Goal: Task Accomplishment & Management: Manage account settings

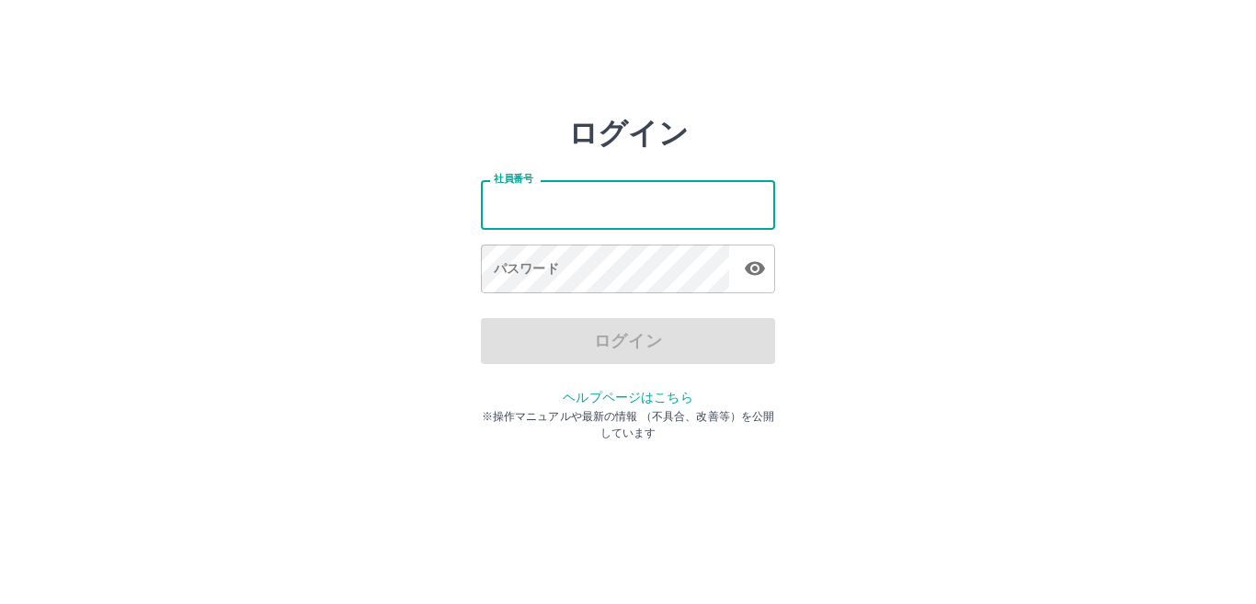
type input "*******"
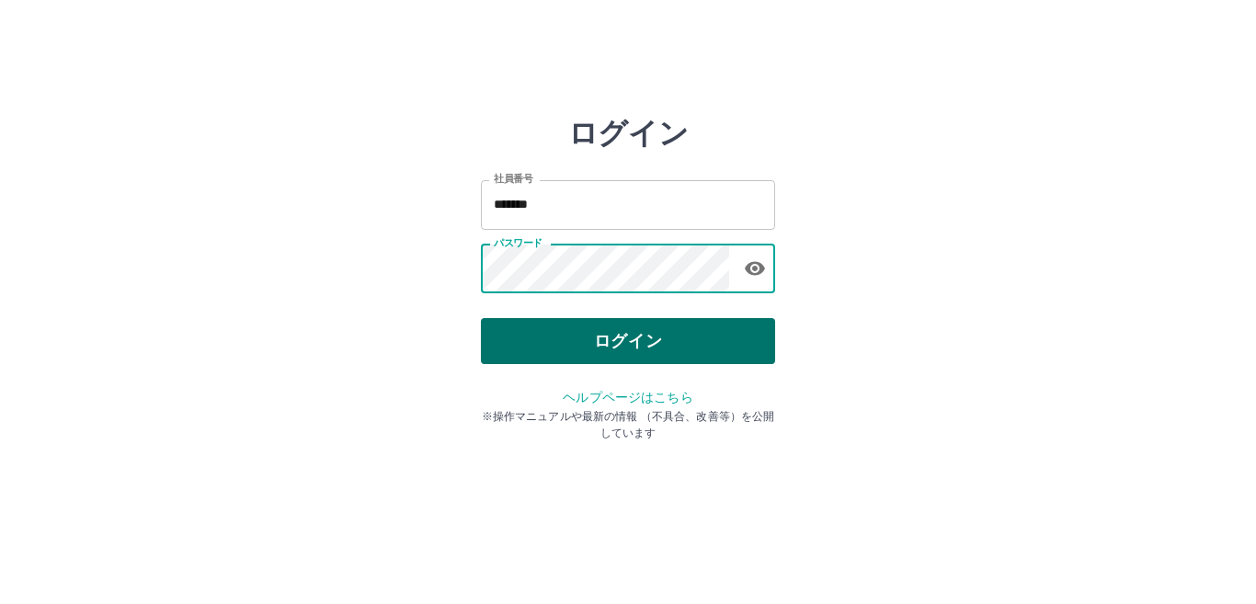
click at [621, 337] on button "ログイン" at bounding box center [628, 341] width 294 height 46
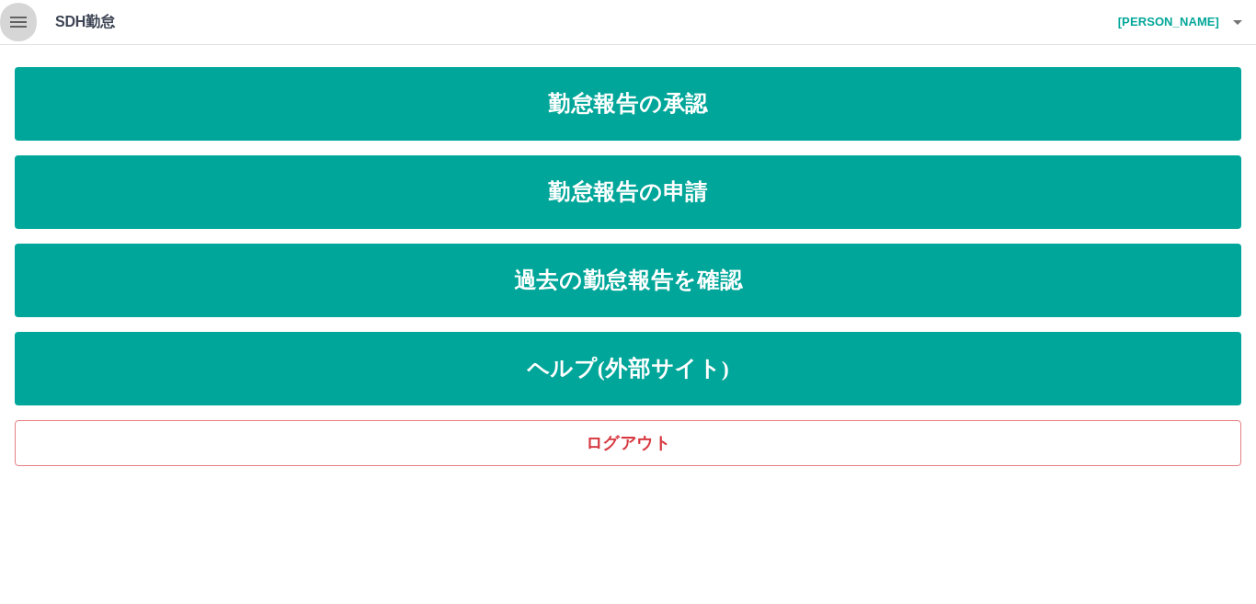
click at [16, 19] on icon "button" at bounding box center [18, 22] width 22 height 22
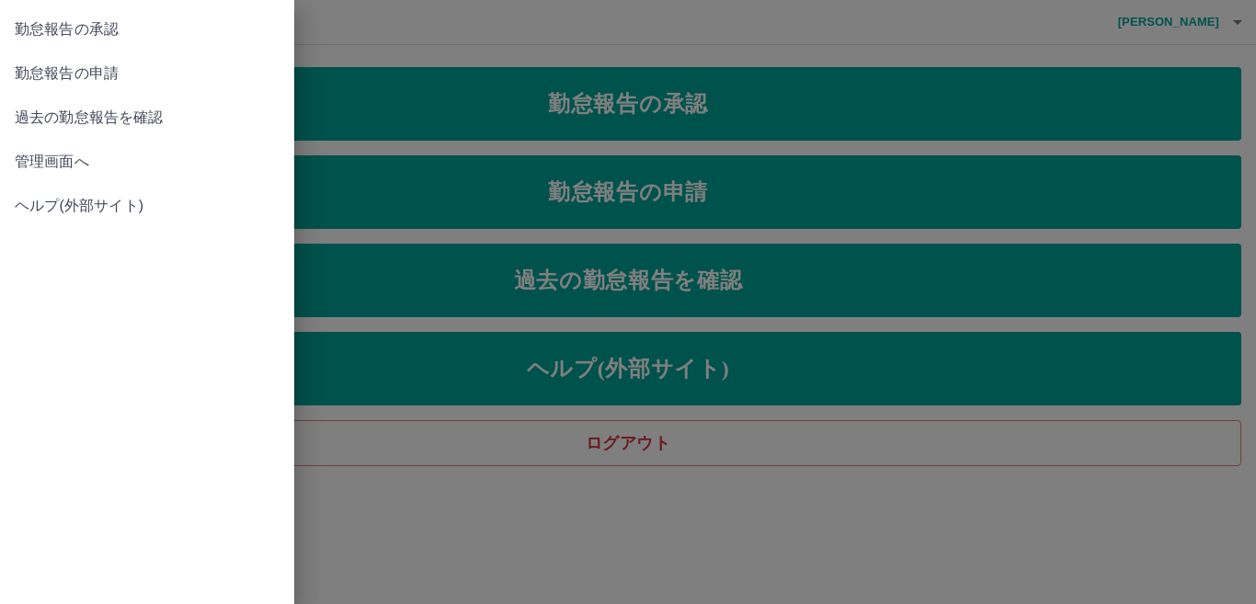
click at [57, 163] on span "管理画面へ" at bounding box center [147, 162] width 265 height 22
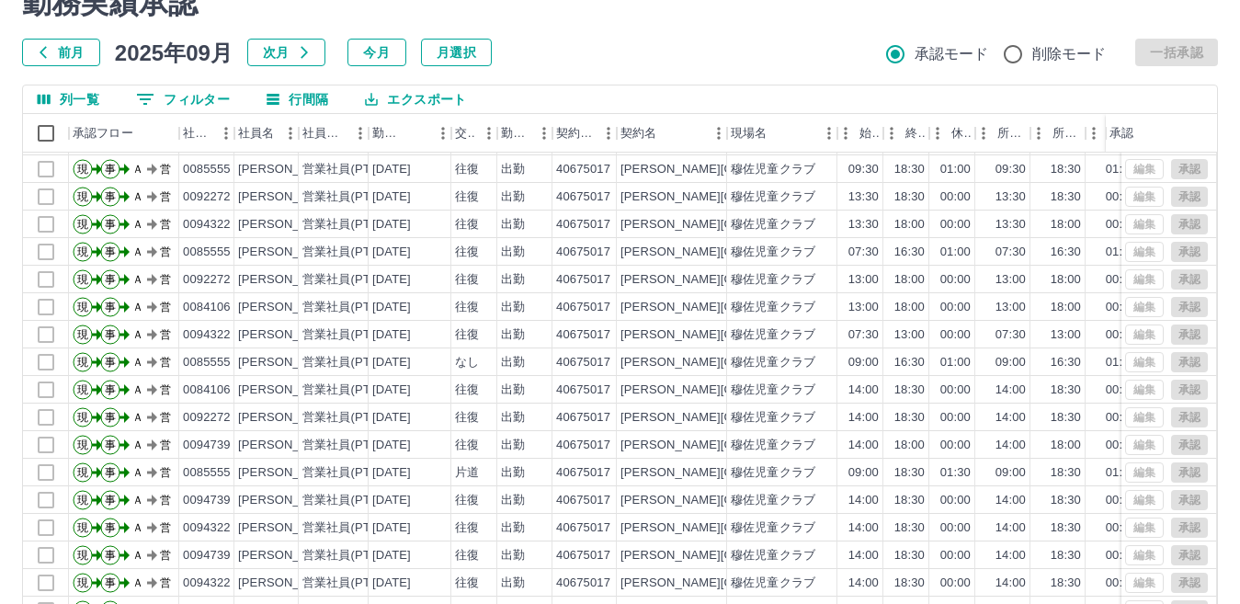
scroll to position [173, 0]
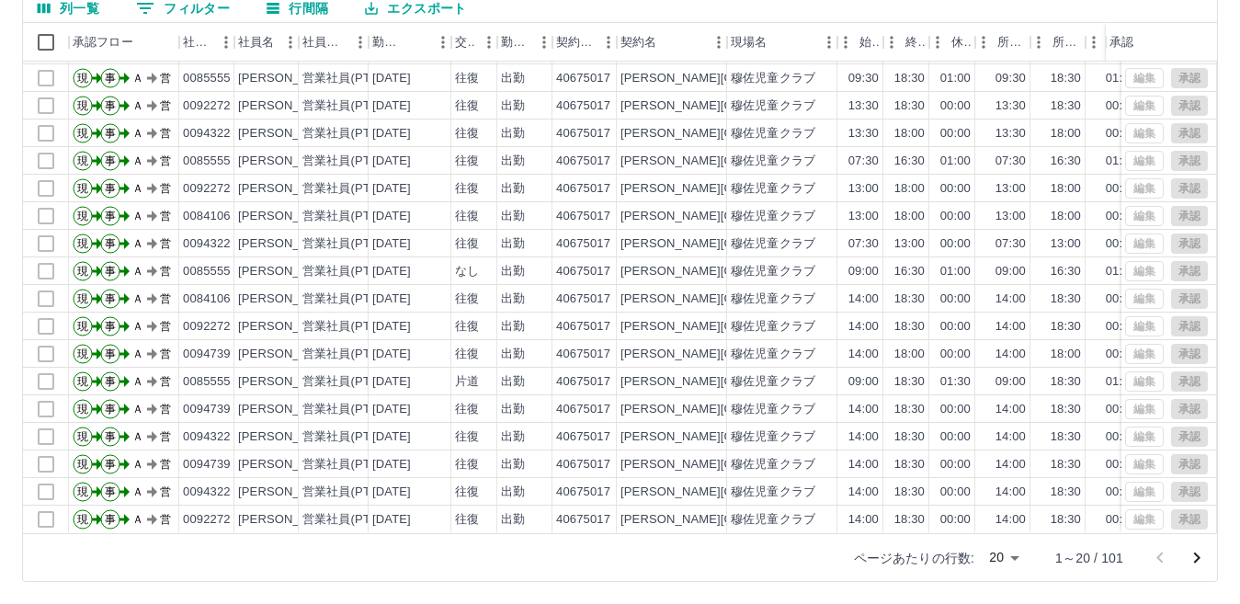
click at [151, 10] on icon "フィルター表示" at bounding box center [145, 8] width 22 height 22
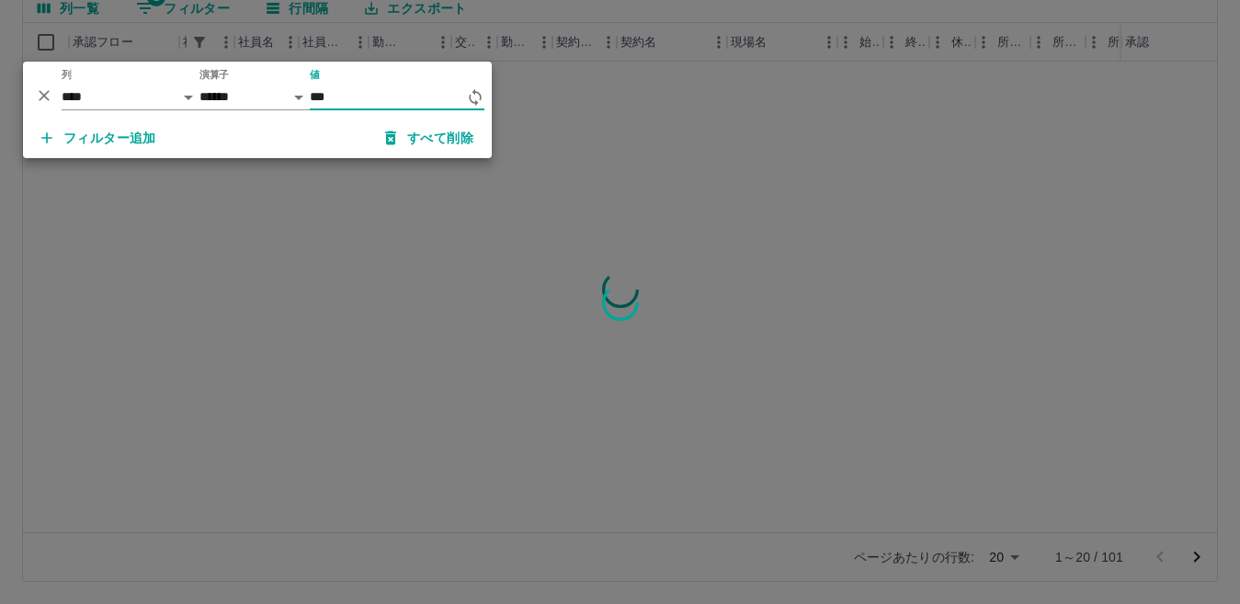
scroll to position [0, 0]
type input "*******"
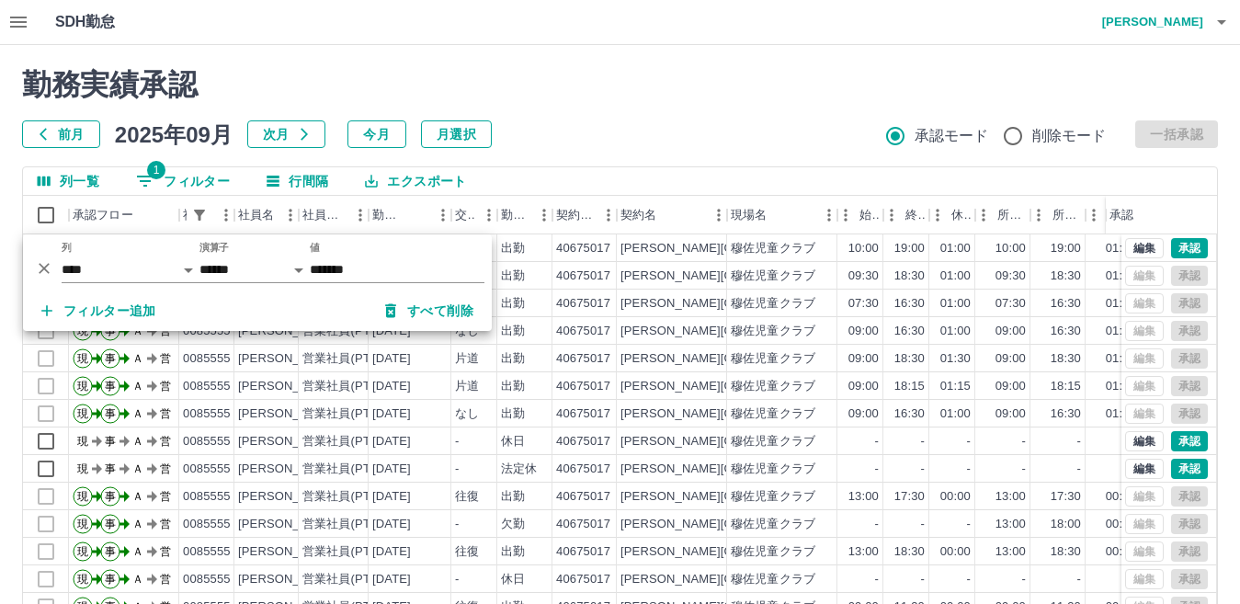
click at [577, 77] on h2 "勤務実績承認" at bounding box center [620, 84] width 1196 height 35
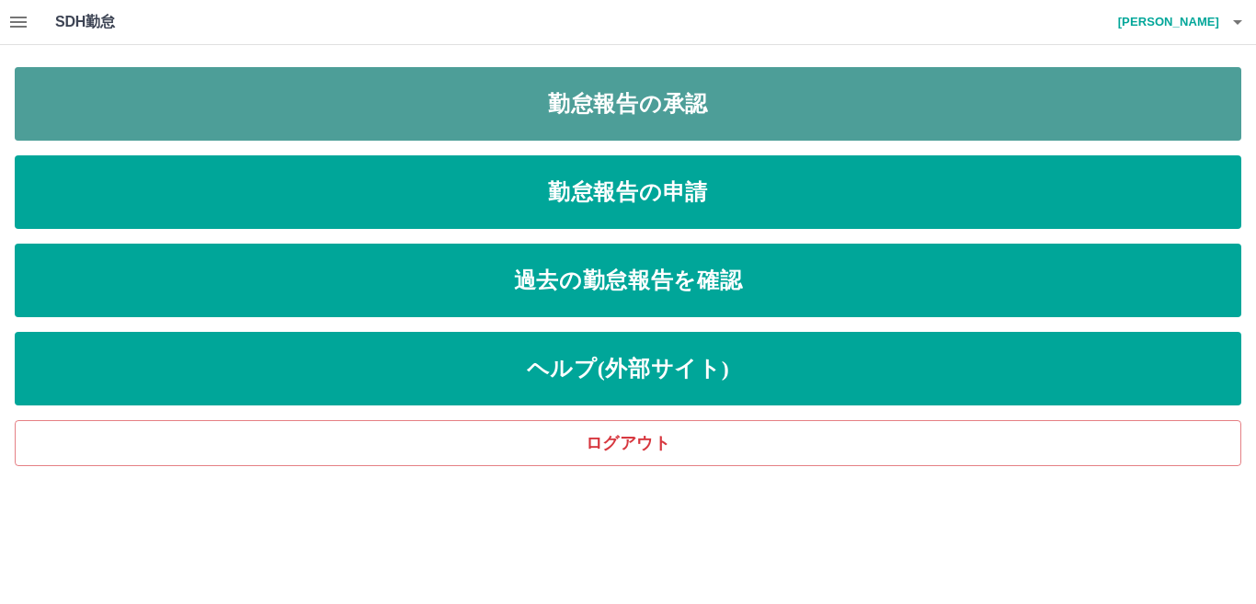
click at [633, 117] on link "勤怠報告の承認" at bounding box center [628, 104] width 1227 height 74
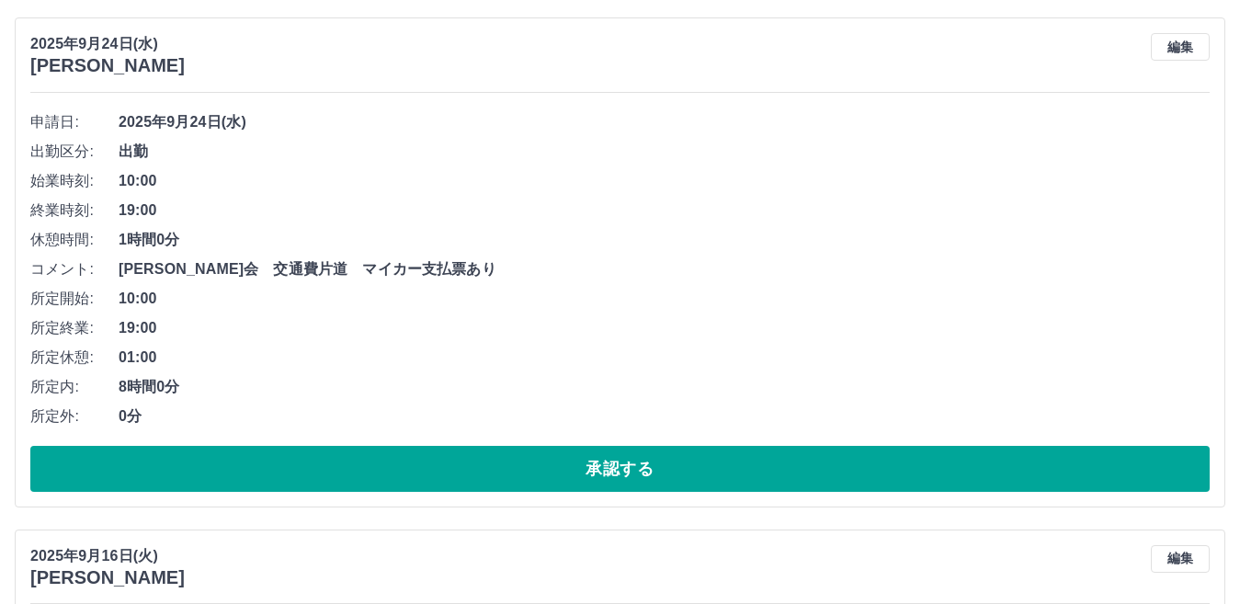
scroll to position [1195, 0]
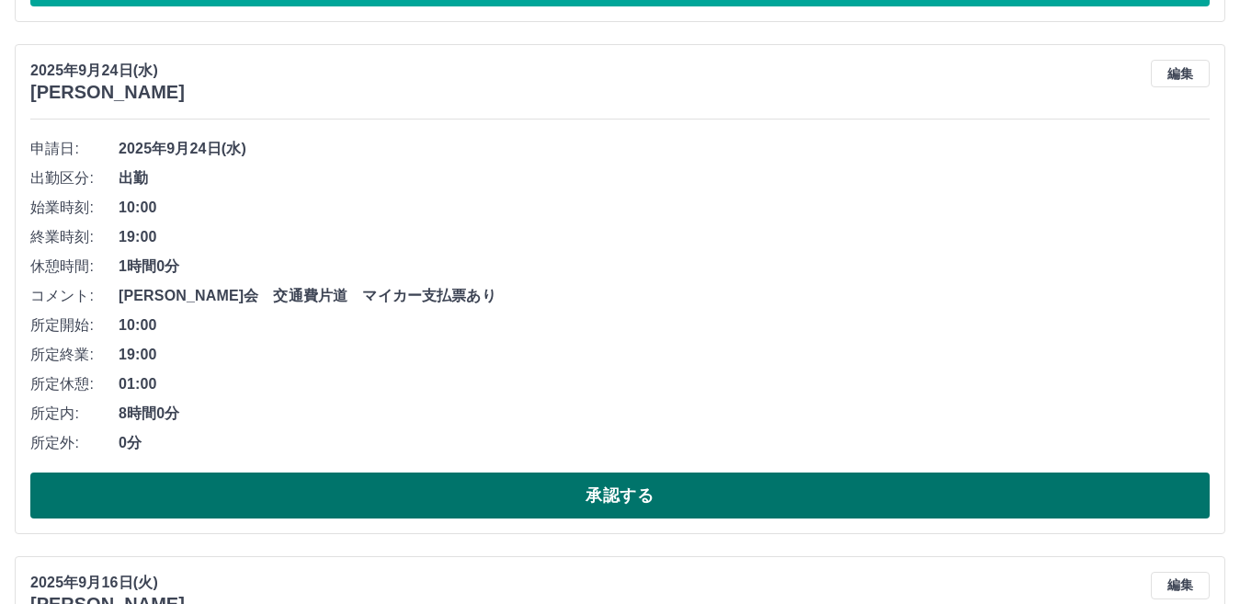
click at [644, 490] on button "承認する" at bounding box center [620, 496] width 1180 height 46
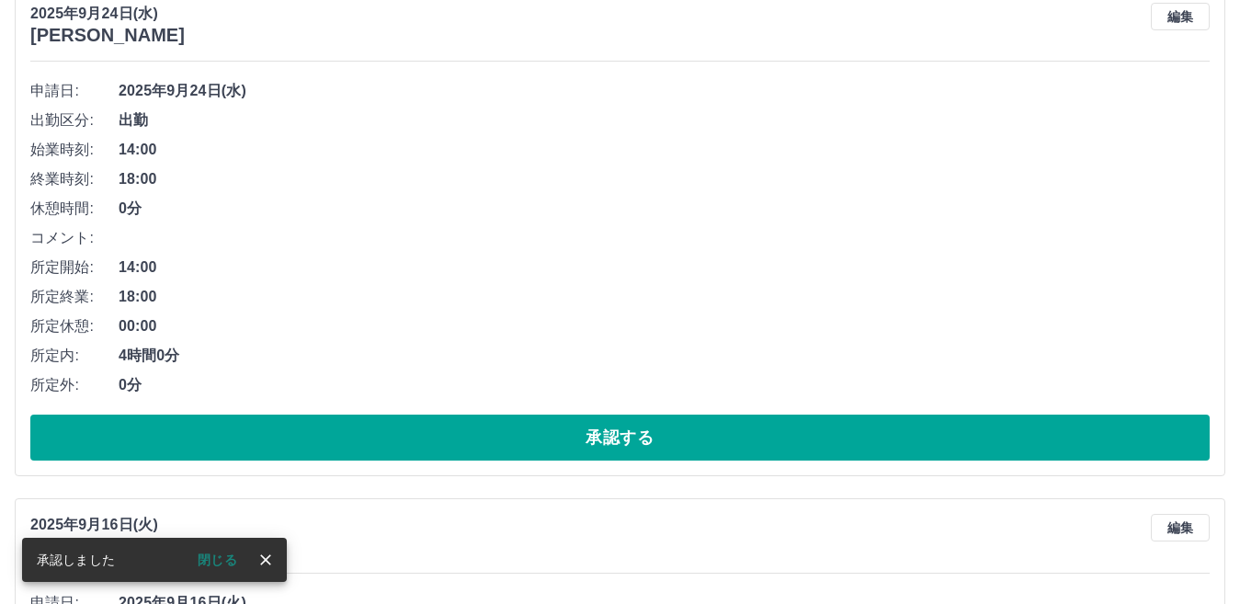
scroll to position [736, 0]
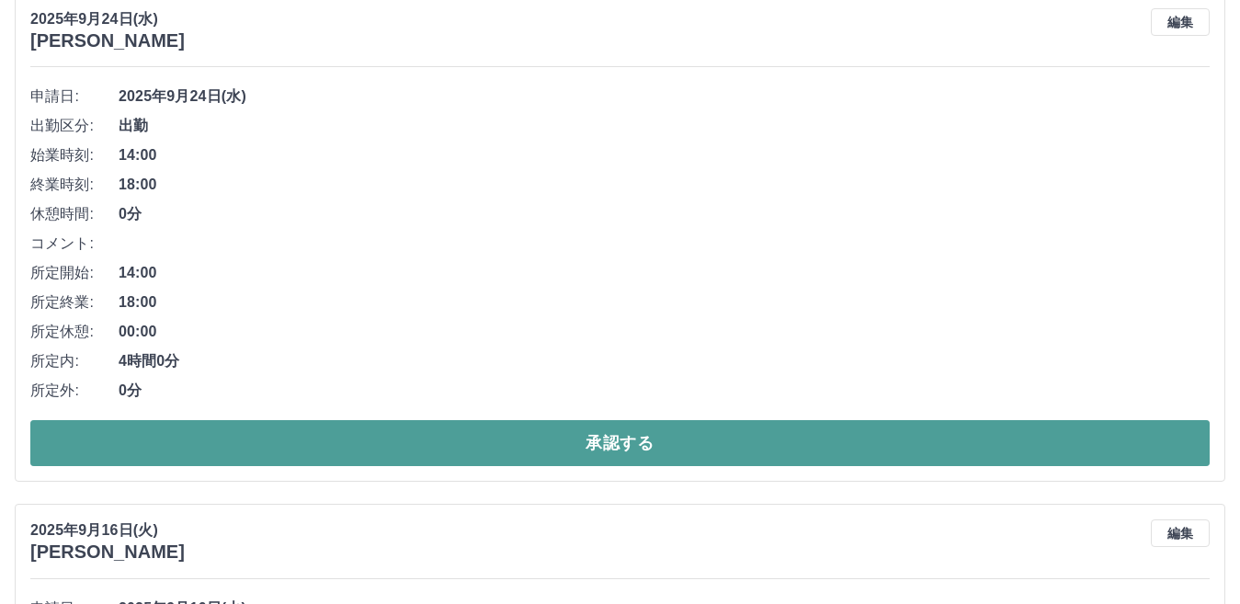
click at [632, 446] on button "承認する" at bounding box center [620, 443] width 1180 height 46
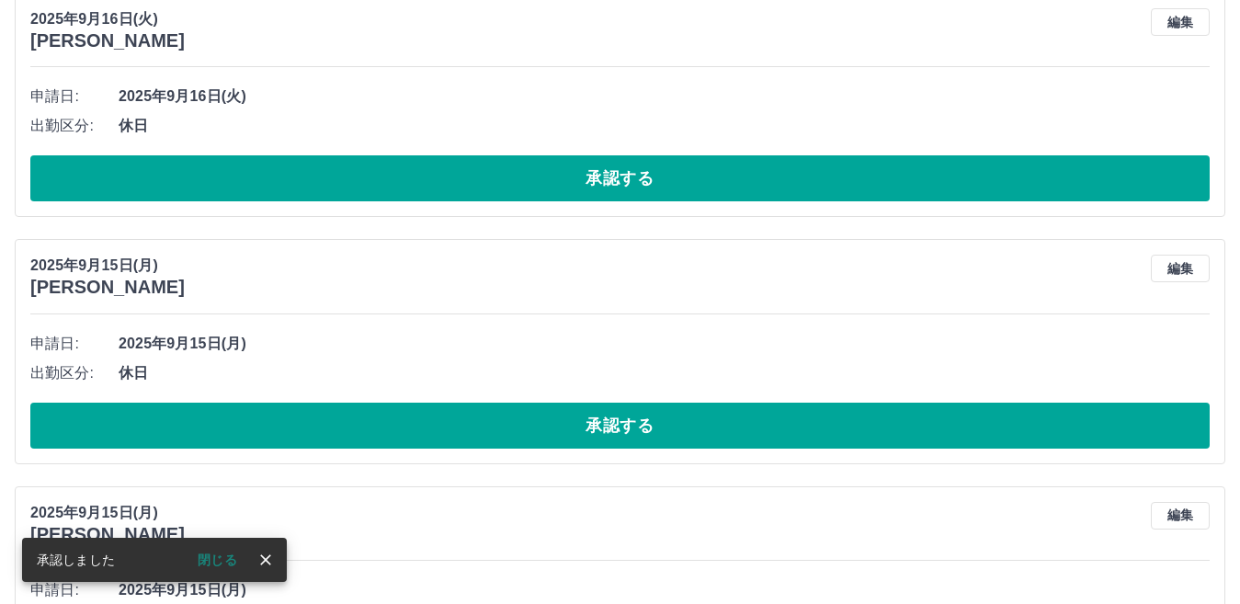
scroll to position [224, 0]
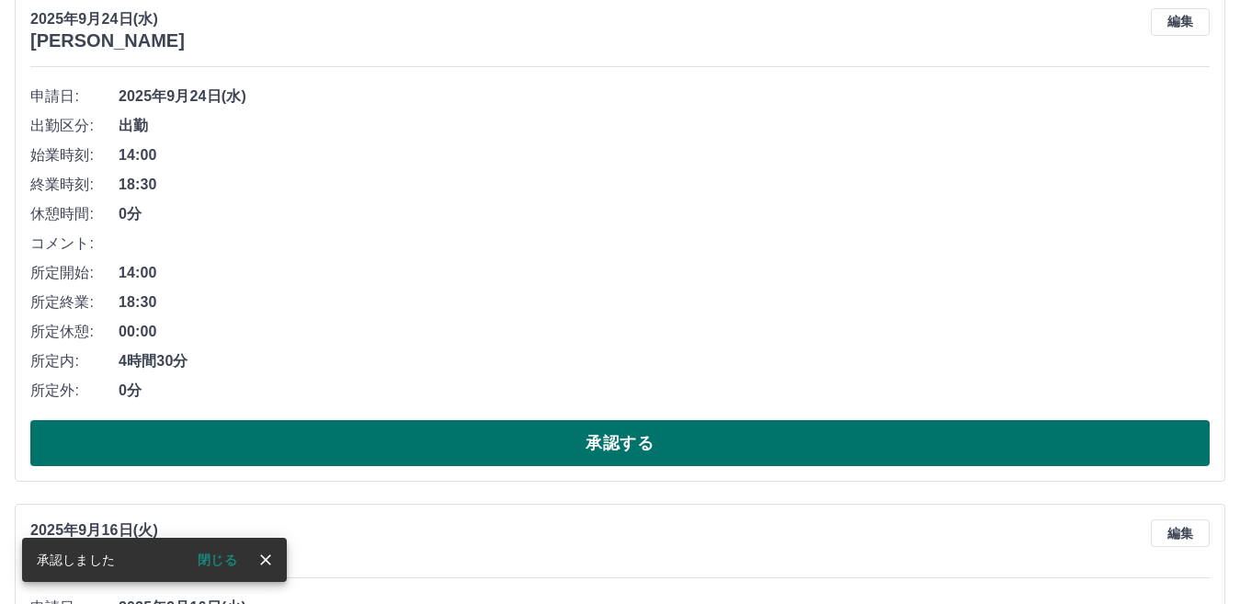
click at [647, 452] on button "承認する" at bounding box center [620, 443] width 1180 height 46
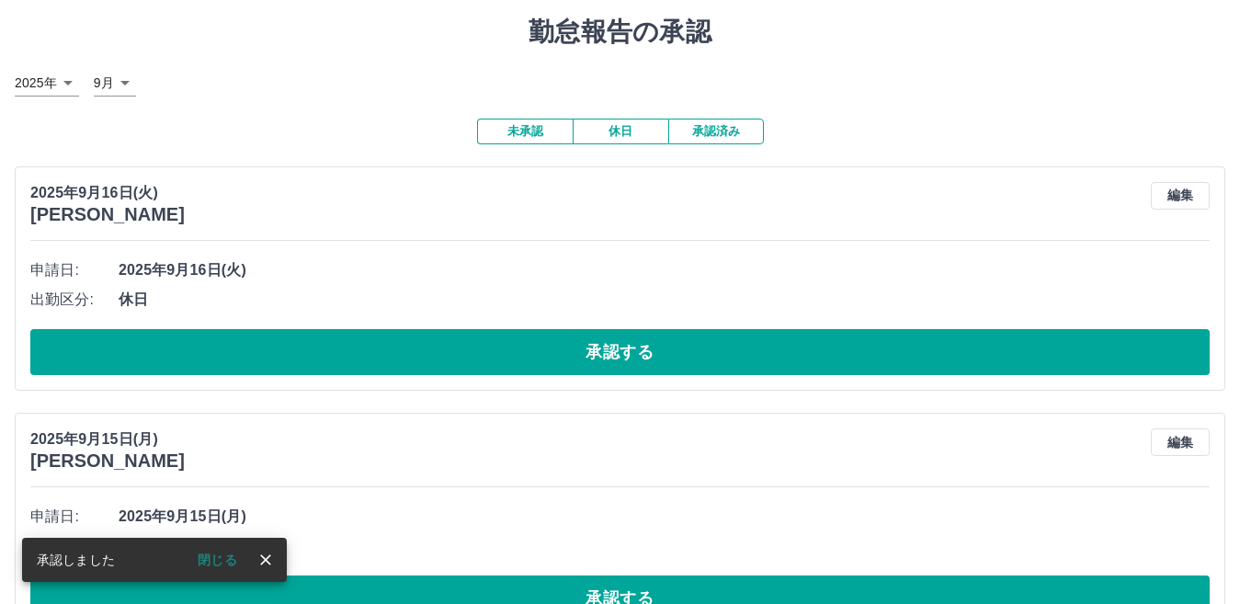
scroll to position [0, 0]
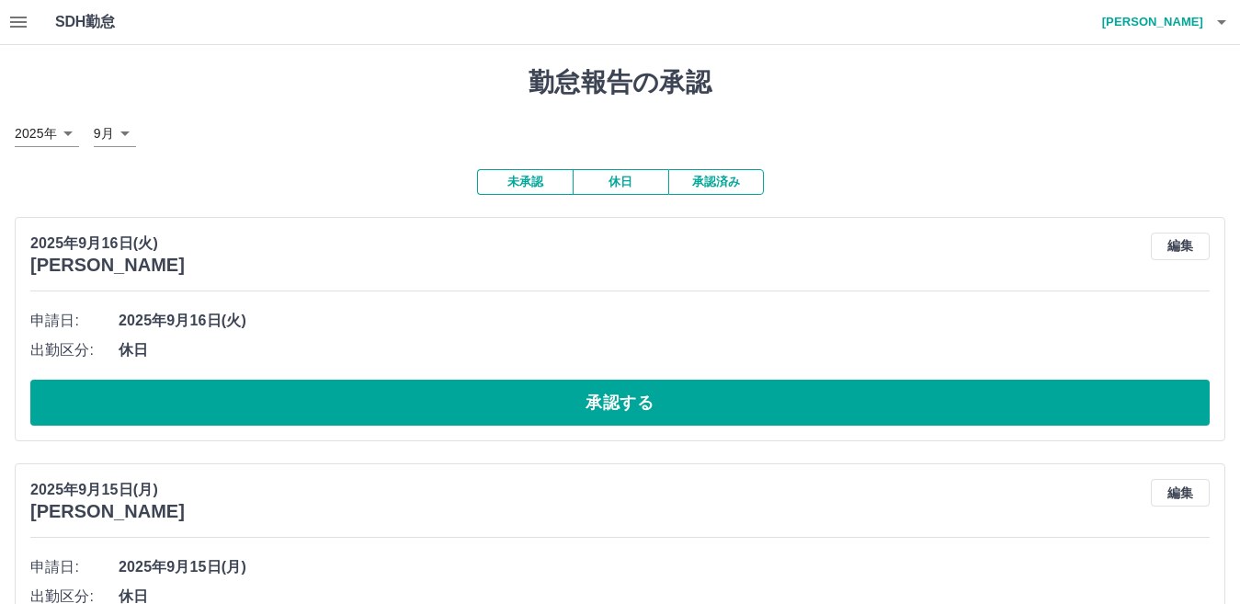
click at [17, 20] on icon "button" at bounding box center [18, 22] width 22 height 22
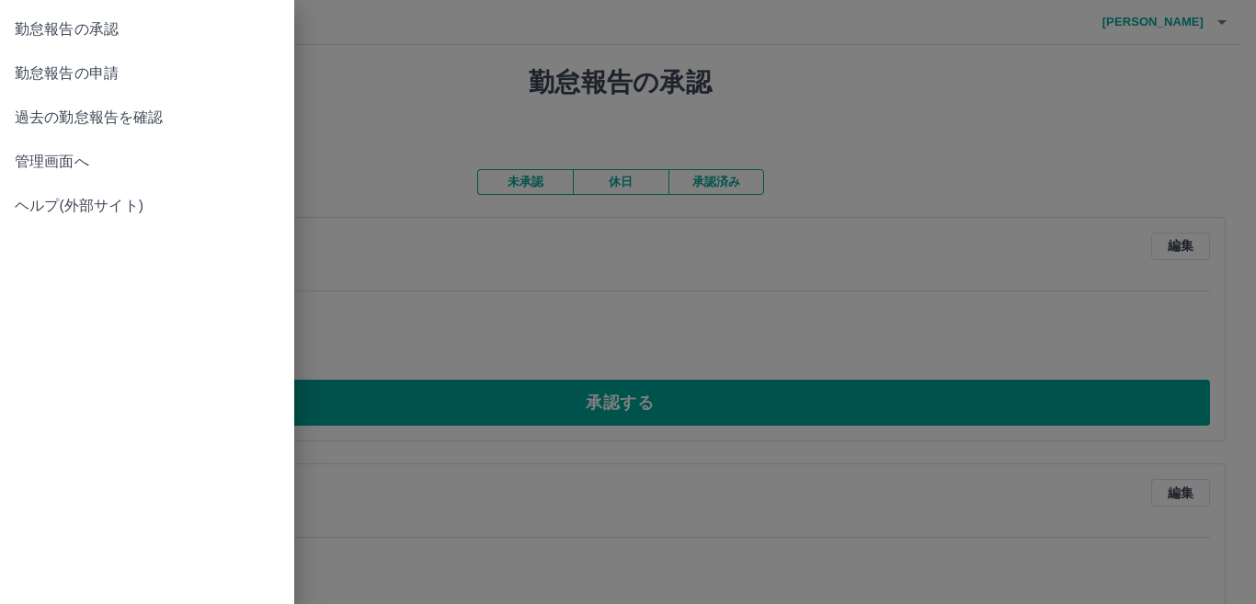
click at [125, 161] on span "管理画面へ" at bounding box center [147, 162] width 265 height 22
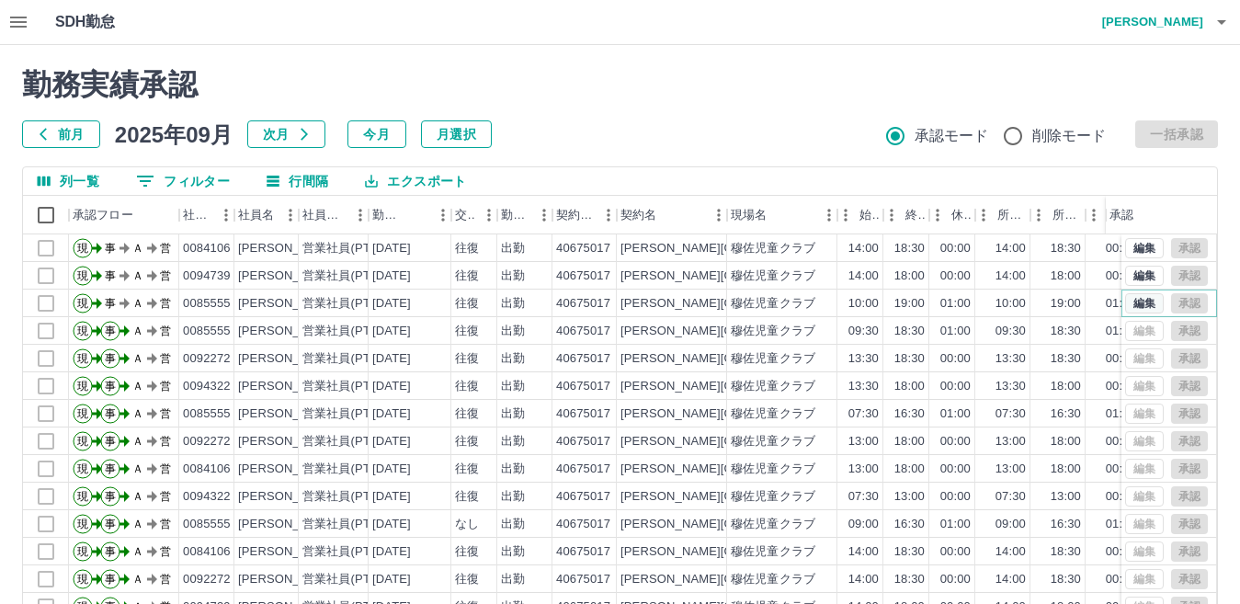
click at [1126, 300] on button "編集" at bounding box center [1145, 303] width 39 height 20
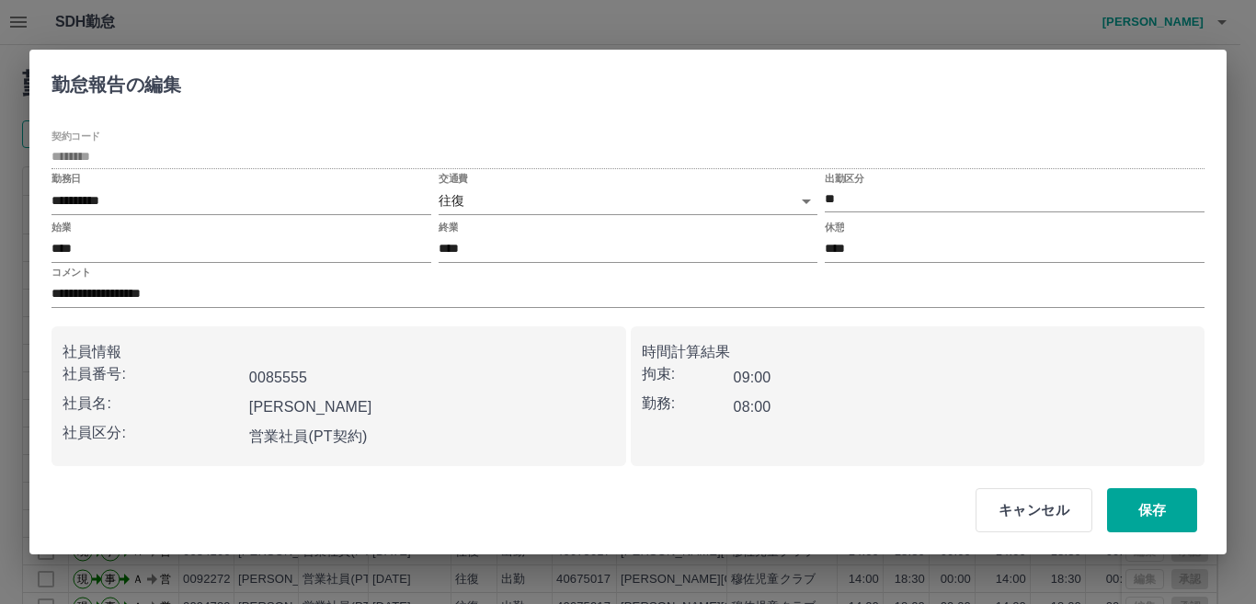
click at [800, 201] on body "SDH勤怠 [PERSON_NAME] 勤務実績承認 前月 [DATE] 次月 今月 月選択 承認モード 削除モード 一括承認 列一覧 0 フィルター 行間隔…" at bounding box center [628, 388] width 1256 height 777
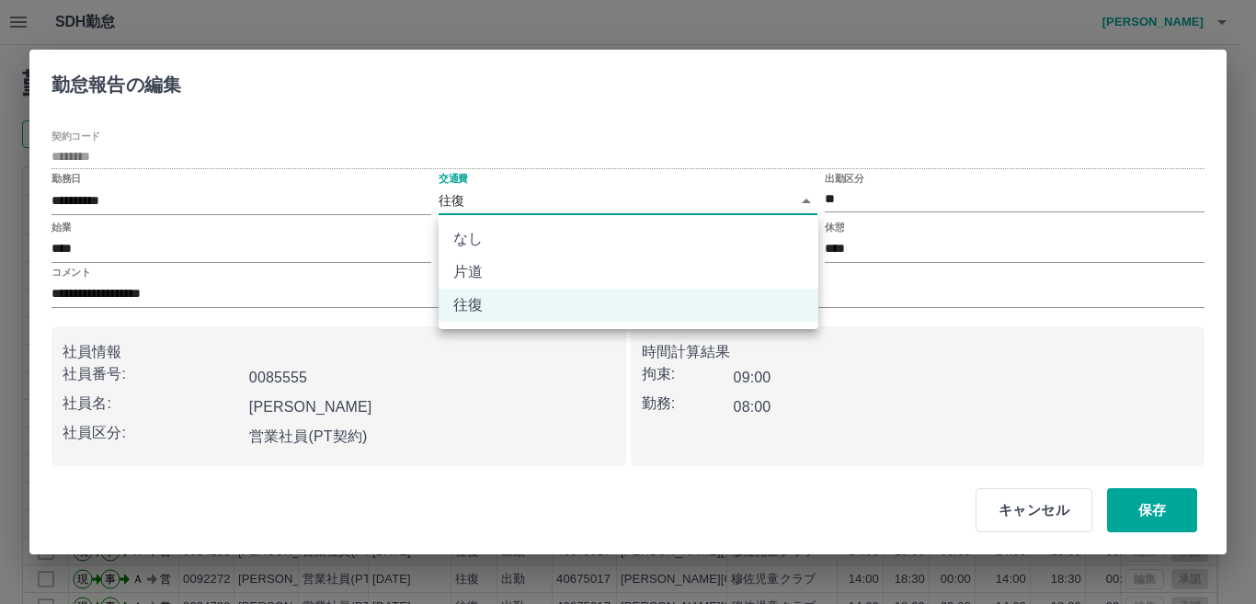
click at [505, 275] on li "片道" at bounding box center [629, 272] width 380 height 33
type input "******"
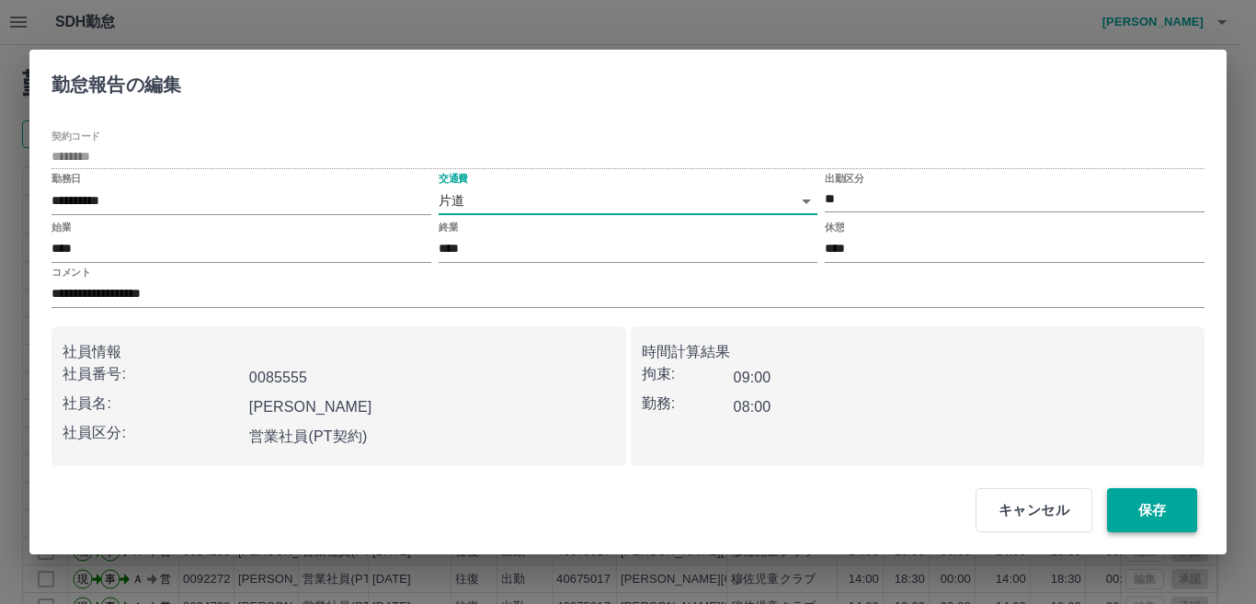
click at [1152, 509] on button "保存" at bounding box center [1152, 510] width 90 height 44
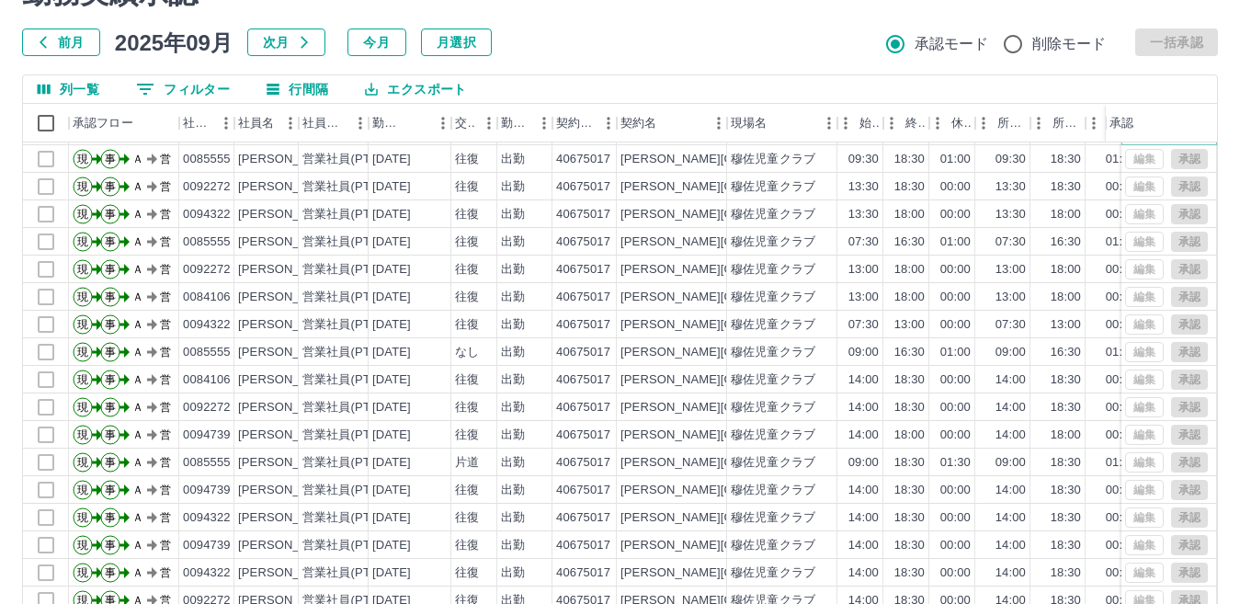
scroll to position [173, 0]
